Goal: Navigation & Orientation: Find specific page/section

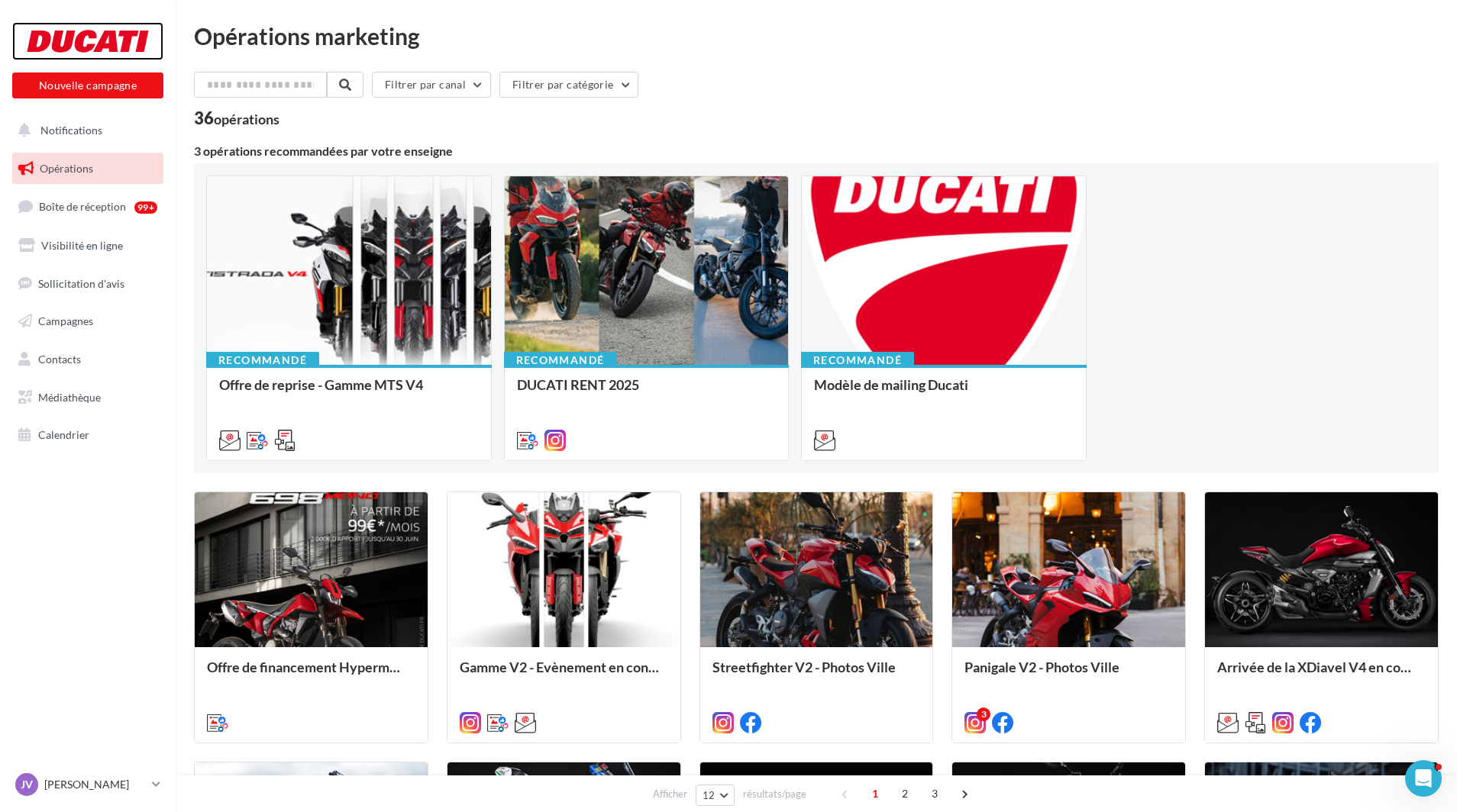
click at [98, 52] on div at bounding box center [88, 41] width 122 height 38
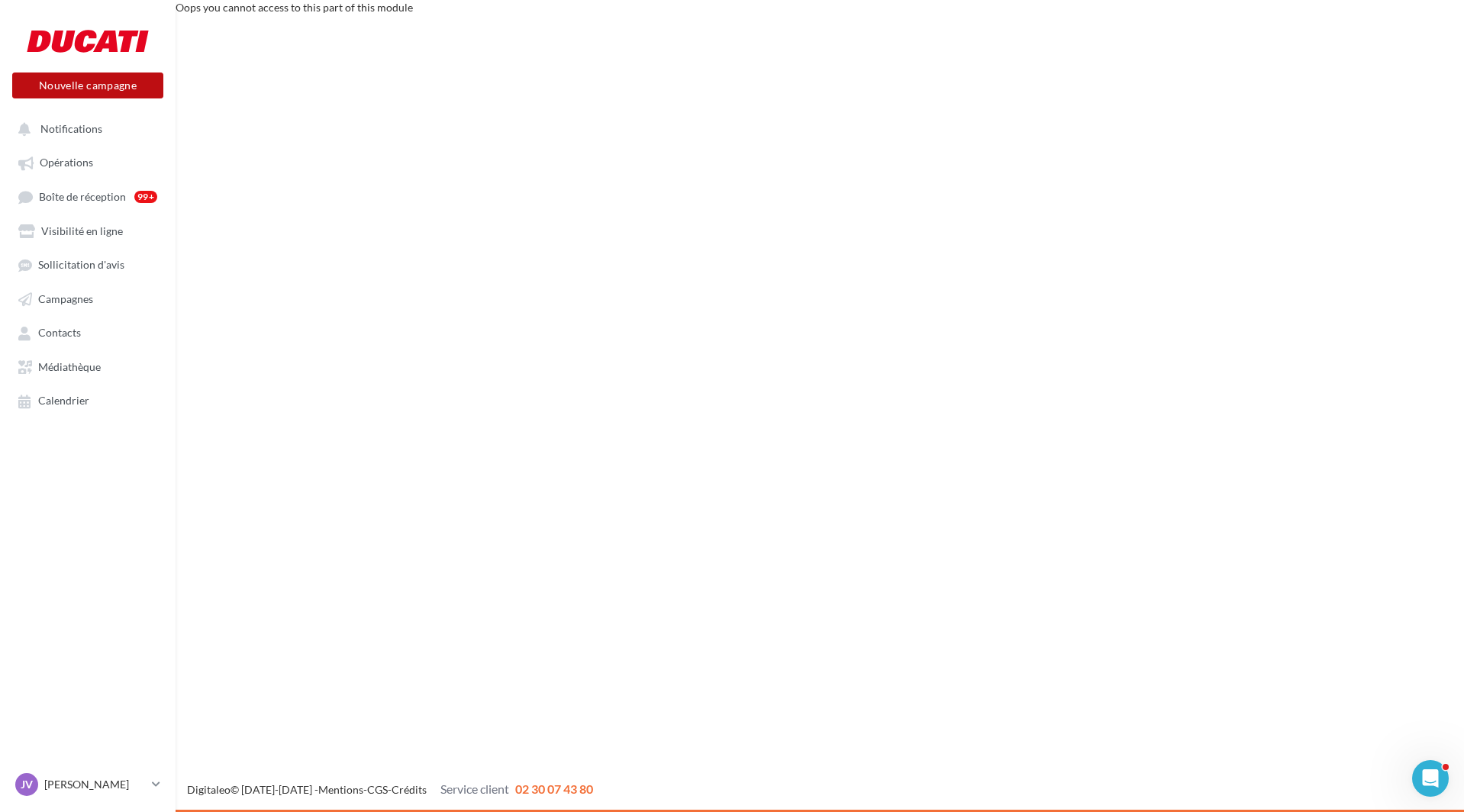
click at [89, 87] on button "Nouvelle campagne" at bounding box center [88, 85] width 151 height 26
click at [79, 66] on div at bounding box center [732, 383] width 1464 height 812
click at [90, 40] on div at bounding box center [88, 41] width 122 height 38
